Goal: Task Accomplishment & Management: Manage account settings

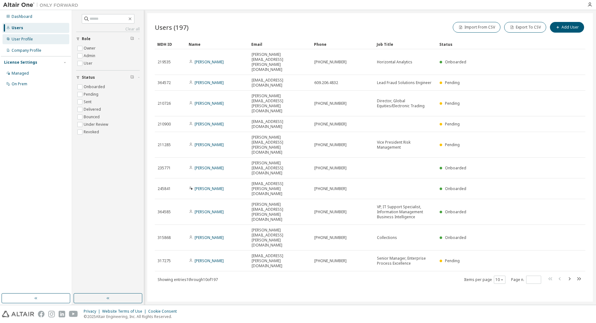
click at [22, 41] on div "User Profile" at bounding box center [36, 39] width 67 height 10
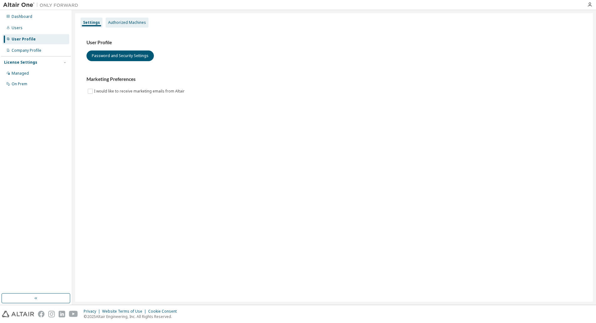
click at [132, 26] on div "Authorized Machines" at bounding box center [127, 23] width 43 height 10
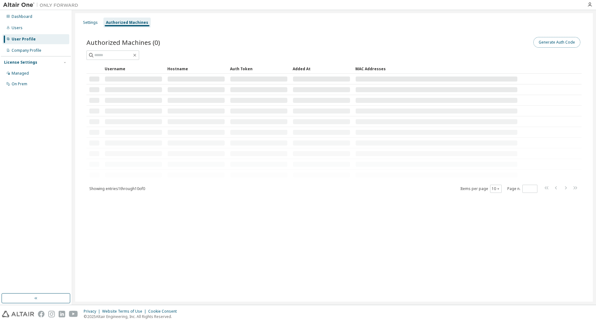
click at [561, 42] on button "Generate Auth Code" at bounding box center [556, 42] width 47 height 11
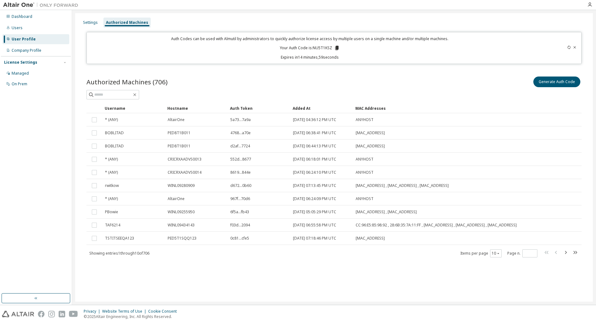
click at [317, 46] on p "Your Auth Code is: NU5T1KSZ" at bounding box center [310, 48] width 60 height 6
copy p "NU5T1KSZ"
drag, startPoint x: 250, startPoint y: 279, endPoint x: 252, endPoint y: 273, distance: 6.2
click at [251, 277] on div "Settings Authorized Machines Auth Codes can be used with Almutil by administrat…" at bounding box center [334, 157] width 518 height 288
